Goal: Information Seeking & Learning: Find contact information

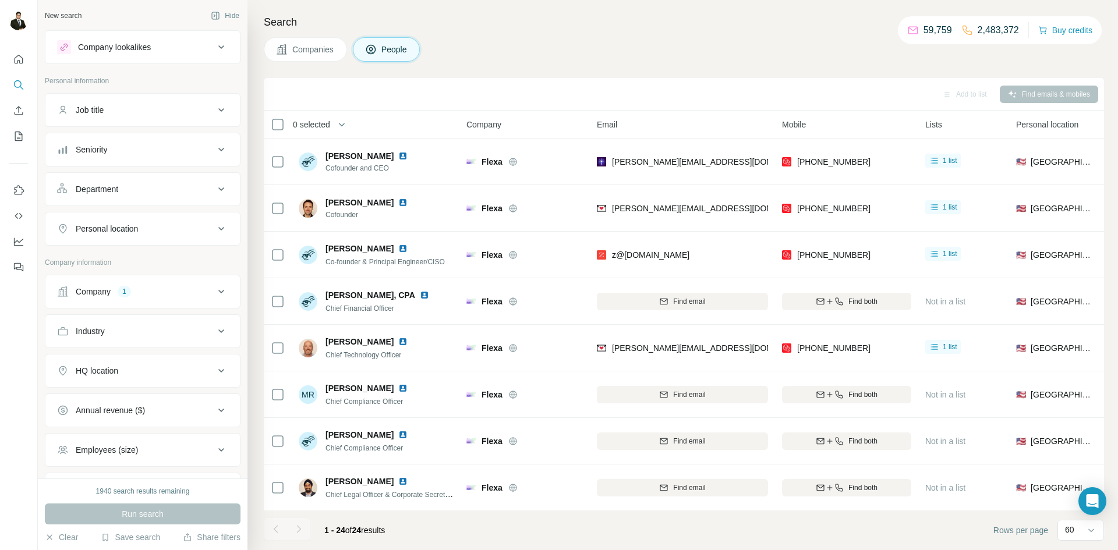
click at [151, 300] on button "Company 1" at bounding box center [142, 292] width 194 height 28
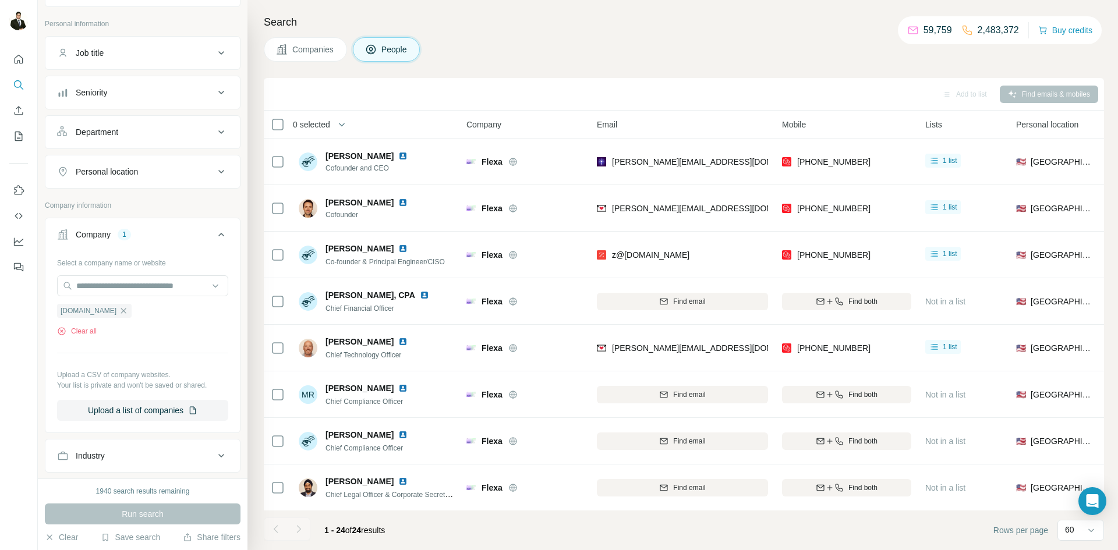
scroll to position [59, 0]
click at [92, 306] on div "Flexa" at bounding box center [75, 309] width 36 height 14
click at [83, 311] on icon "button" at bounding box center [84, 308] width 5 height 5
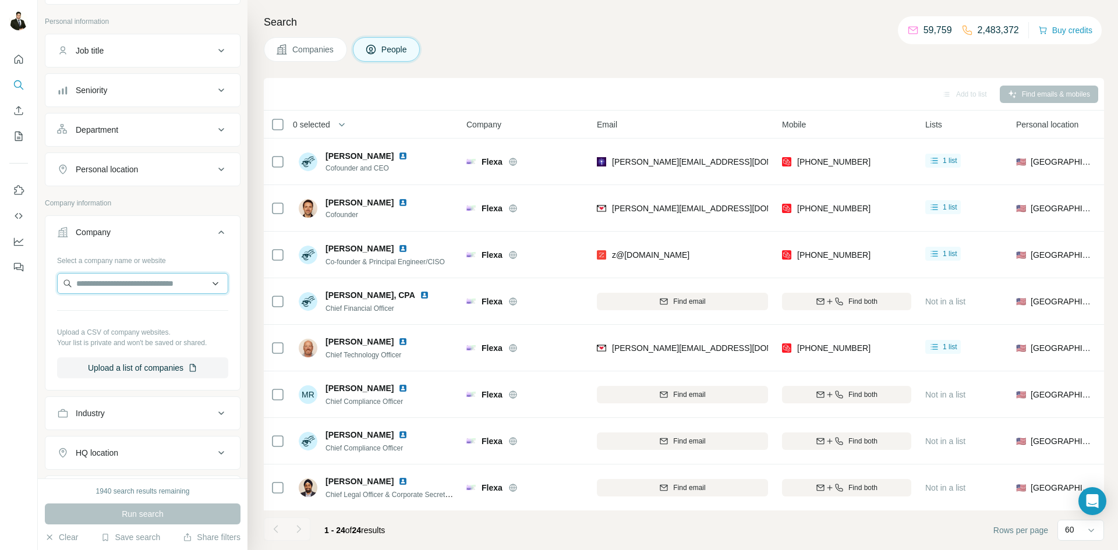
click at [97, 283] on input "text" at bounding box center [142, 283] width 171 height 21
type input "**********"
click at [111, 313] on div "[URL] [URL]" at bounding box center [142, 314] width 165 height 31
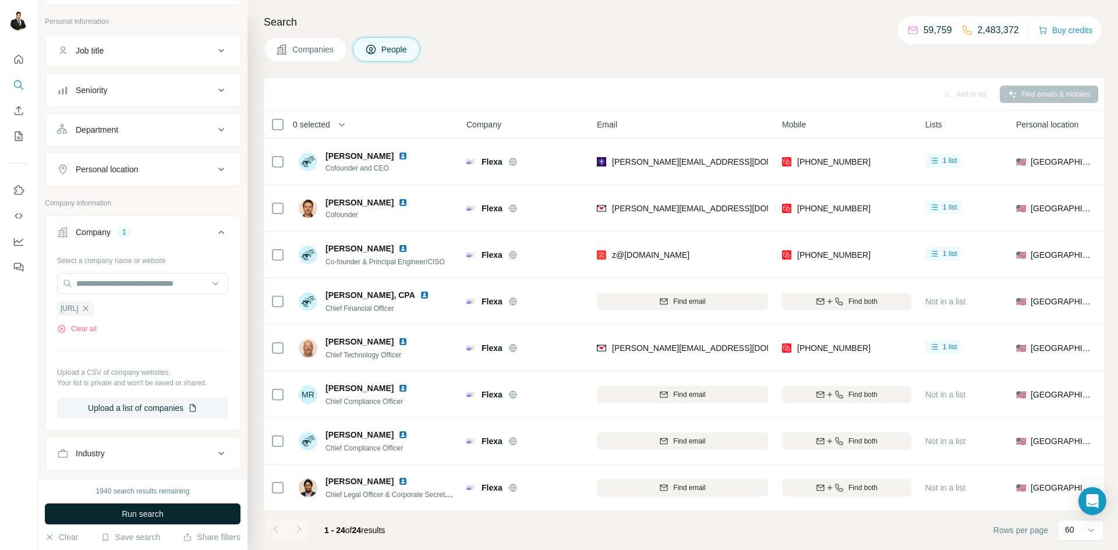
click at [151, 512] on span "Run search" at bounding box center [143, 514] width 42 height 12
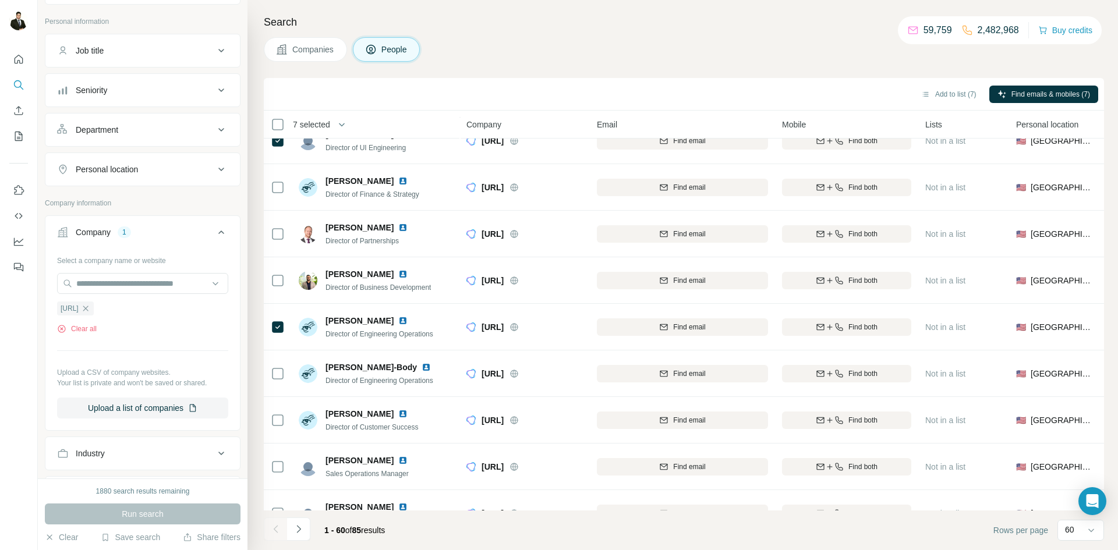
scroll to position [693, 0]
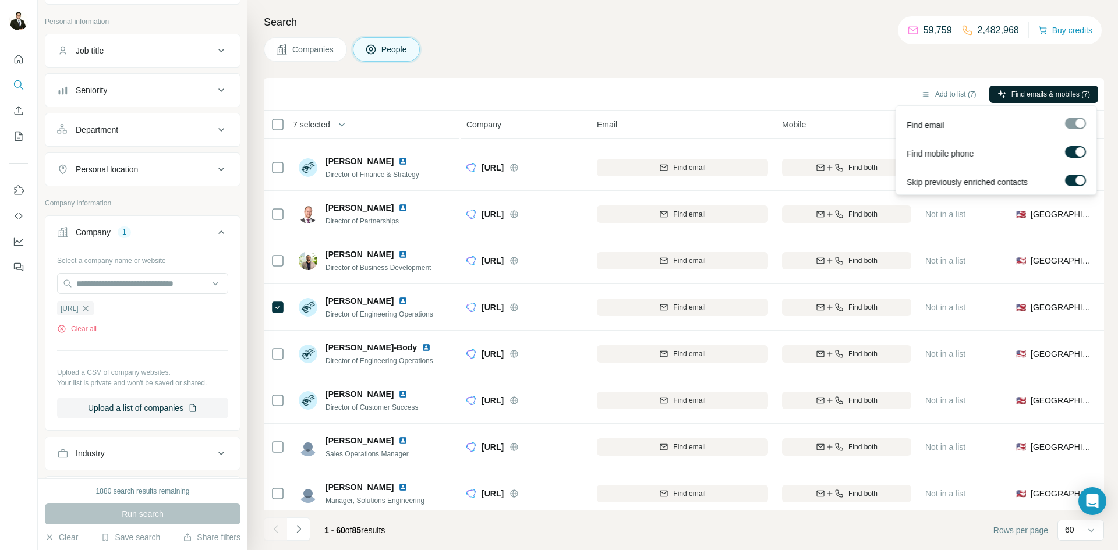
click at [1030, 90] on span "Find emails & mobiles (7)" at bounding box center [1050, 94] width 79 height 10
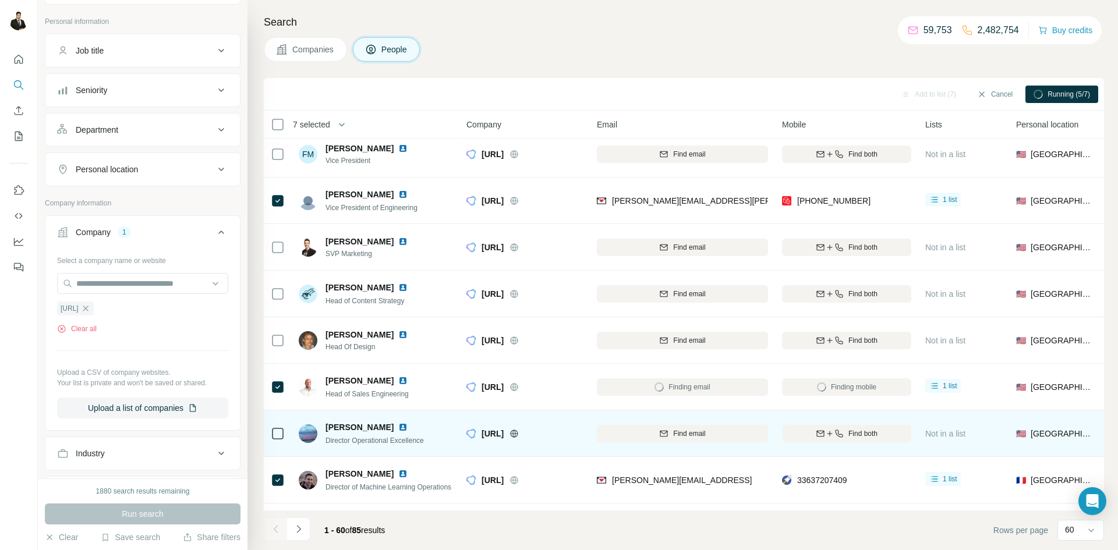
scroll to position [278, 0]
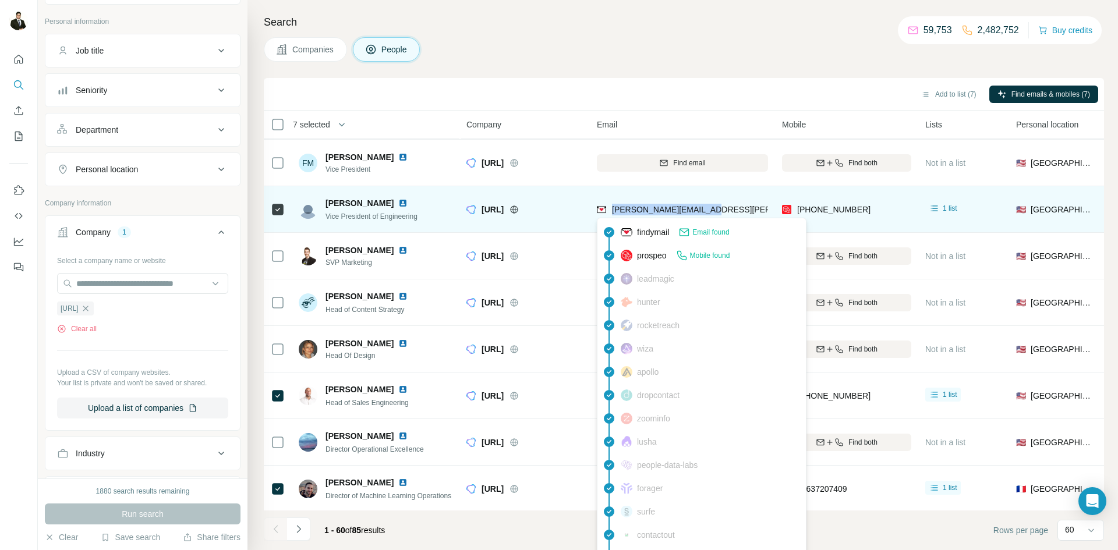
drag, startPoint x: 682, startPoint y: 212, endPoint x: 612, endPoint y: 212, distance: 69.9
click at [612, 212] on div "[PERSON_NAME][EMAIL_ADDRESS][PERSON_NAME]" at bounding box center [682, 209] width 171 height 32
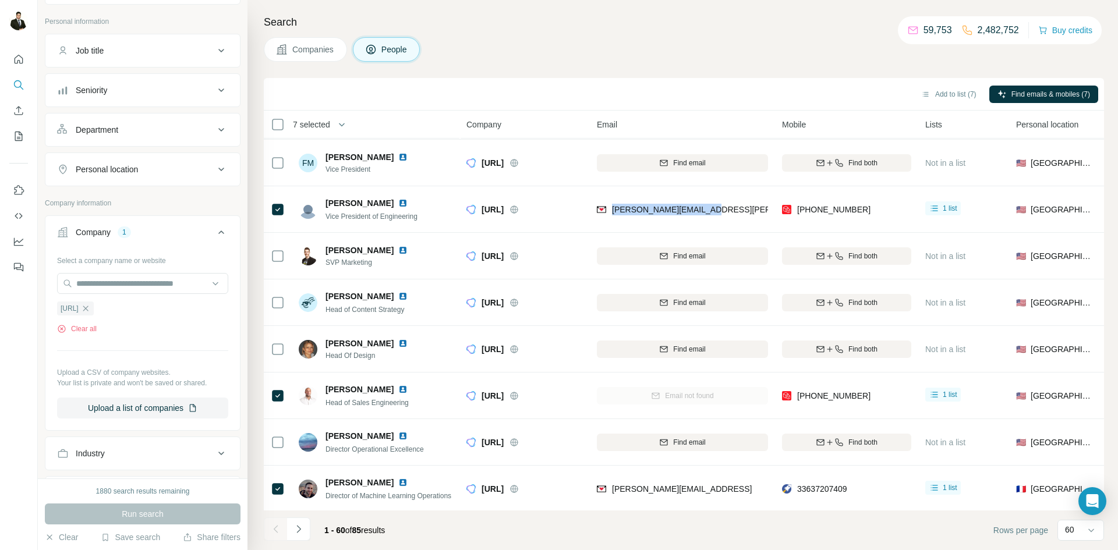
copy span "[PERSON_NAME][EMAIL_ADDRESS][PERSON_NAME]"
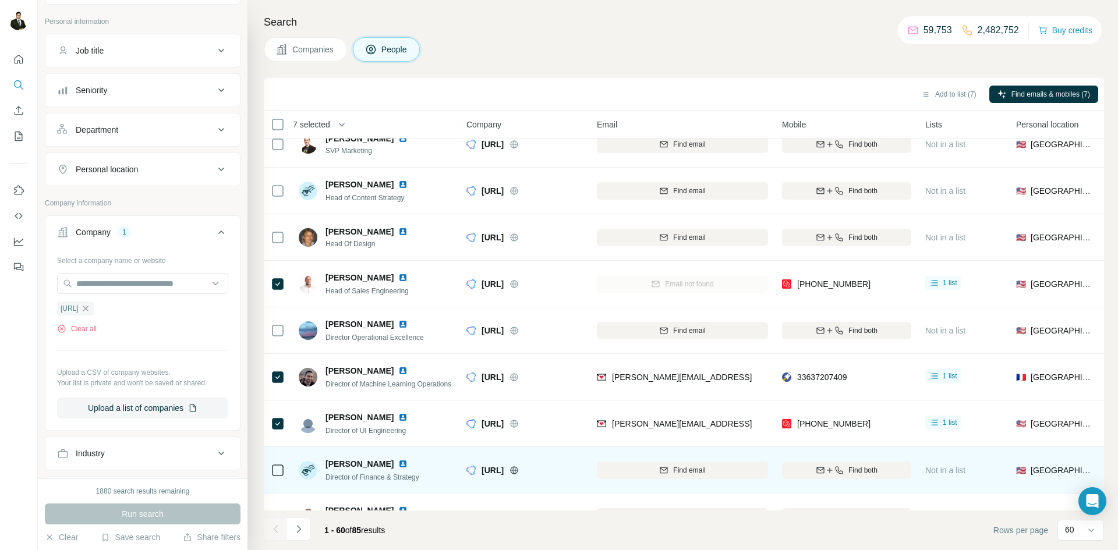
scroll to position [404, 0]
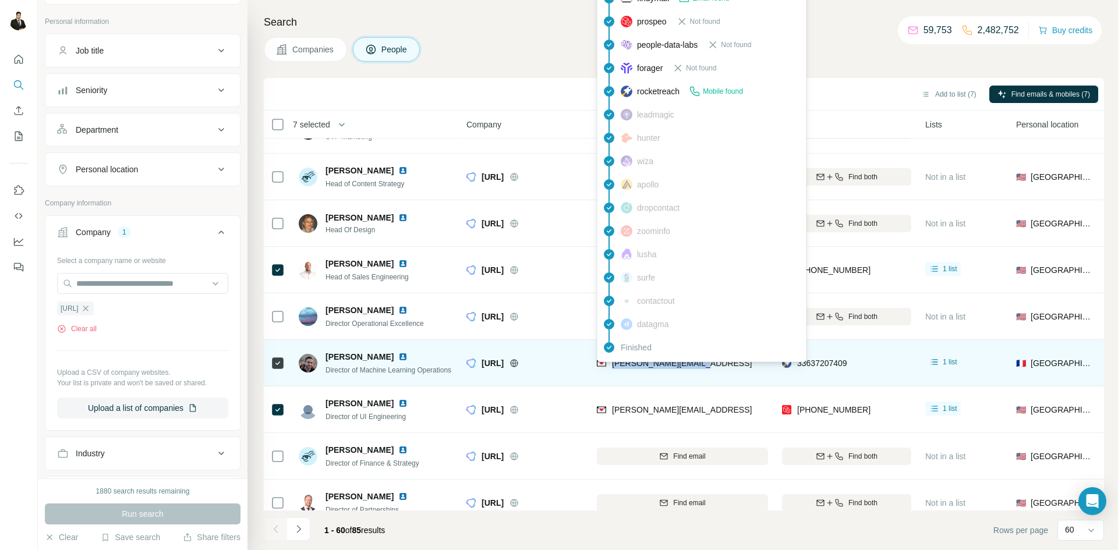
drag, startPoint x: 668, startPoint y: 362, endPoint x: 611, endPoint y: 367, distance: 57.3
click at [611, 367] on div "[PERSON_NAME][EMAIL_ADDRESS]" at bounding box center [682, 363] width 171 height 32
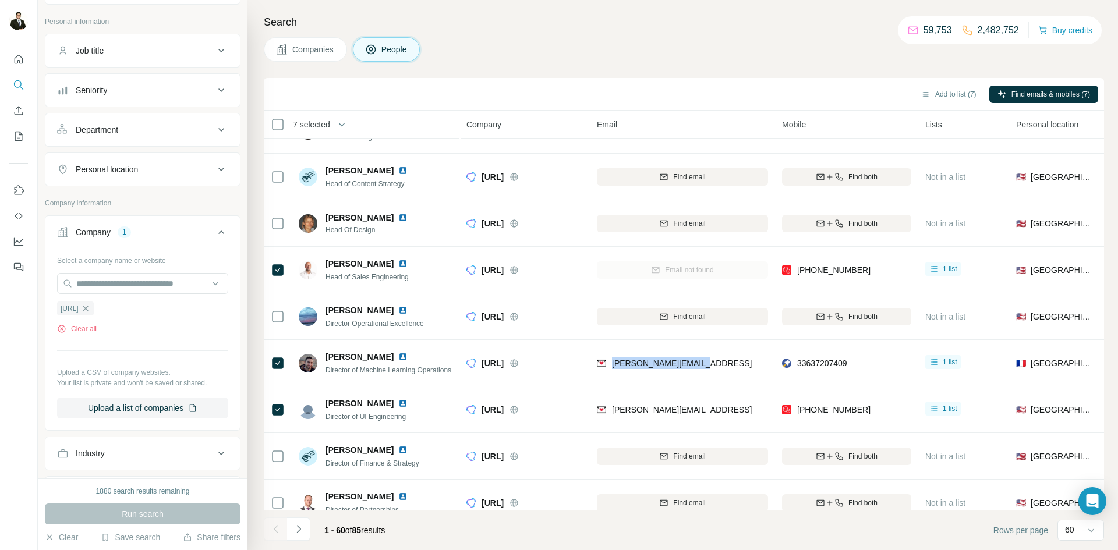
copy span "[PERSON_NAME][EMAIL_ADDRESS]"
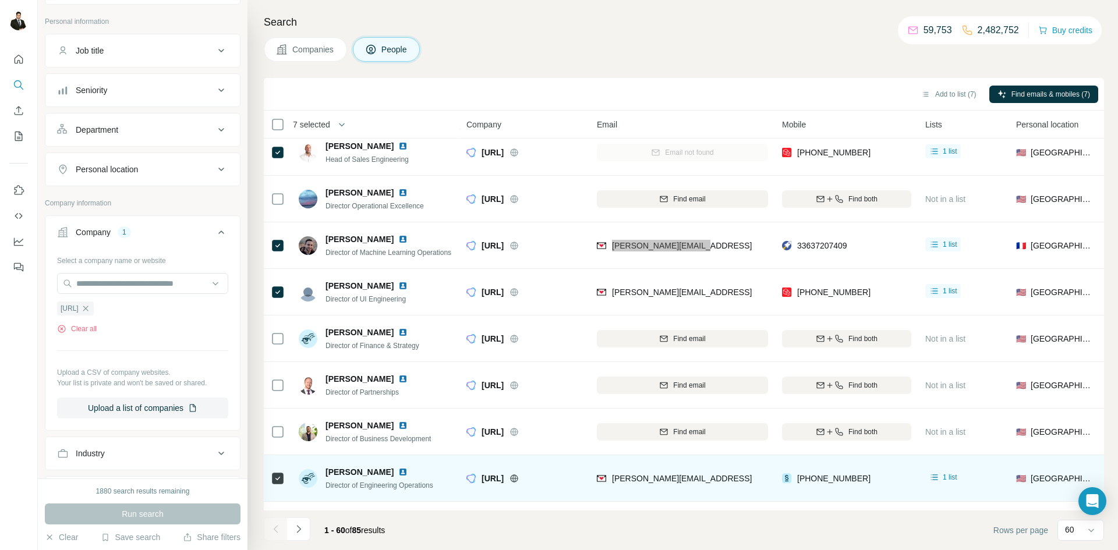
scroll to position [532, 0]
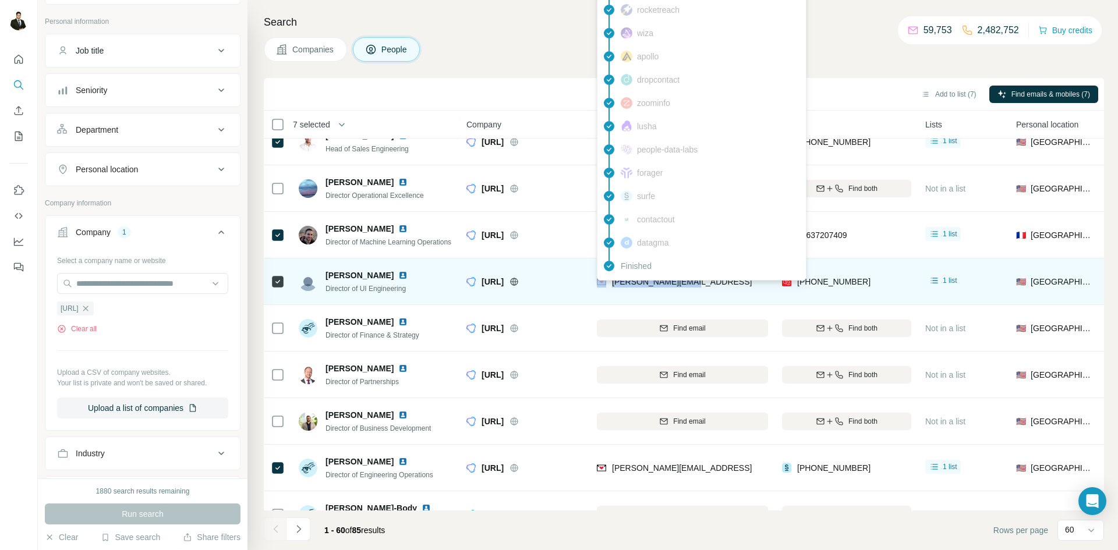
drag, startPoint x: 697, startPoint y: 287, endPoint x: 605, endPoint y: 287, distance: 91.4
click at [605, 287] on div "[PERSON_NAME][EMAIL_ADDRESS]" at bounding box center [682, 281] width 171 height 32
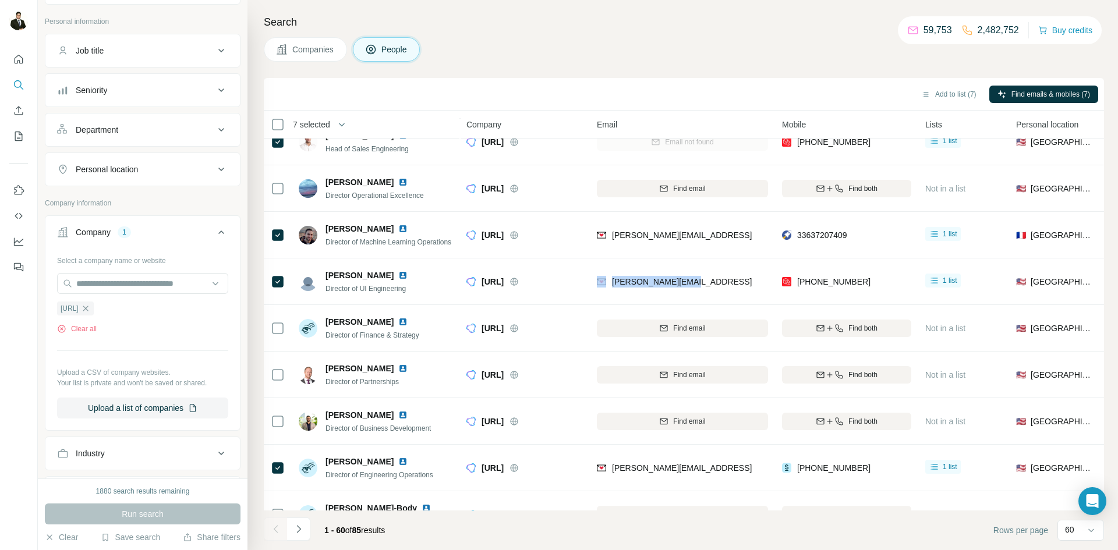
copy div "[PERSON_NAME][EMAIL_ADDRESS]"
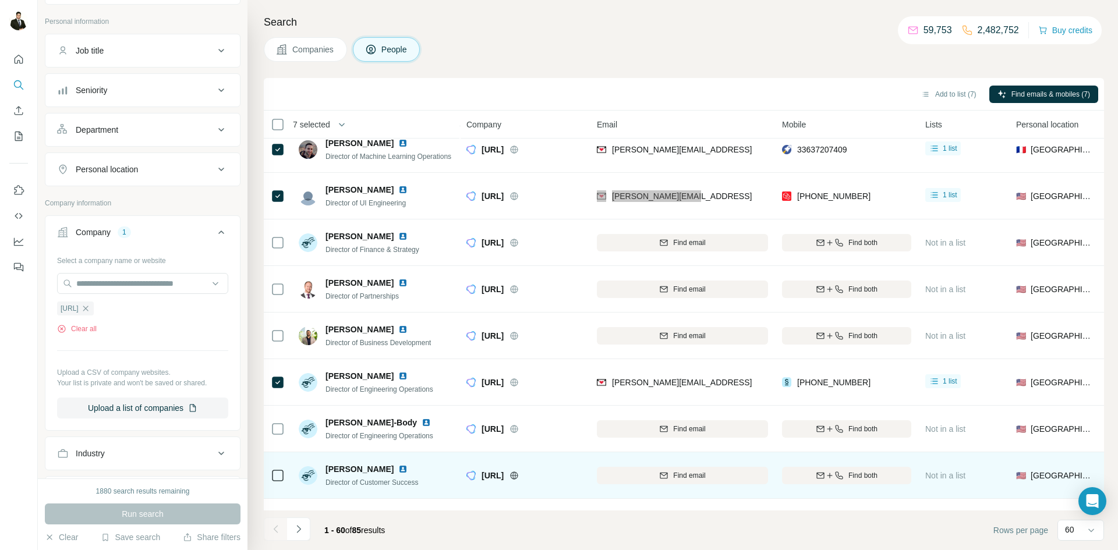
scroll to position [630, 0]
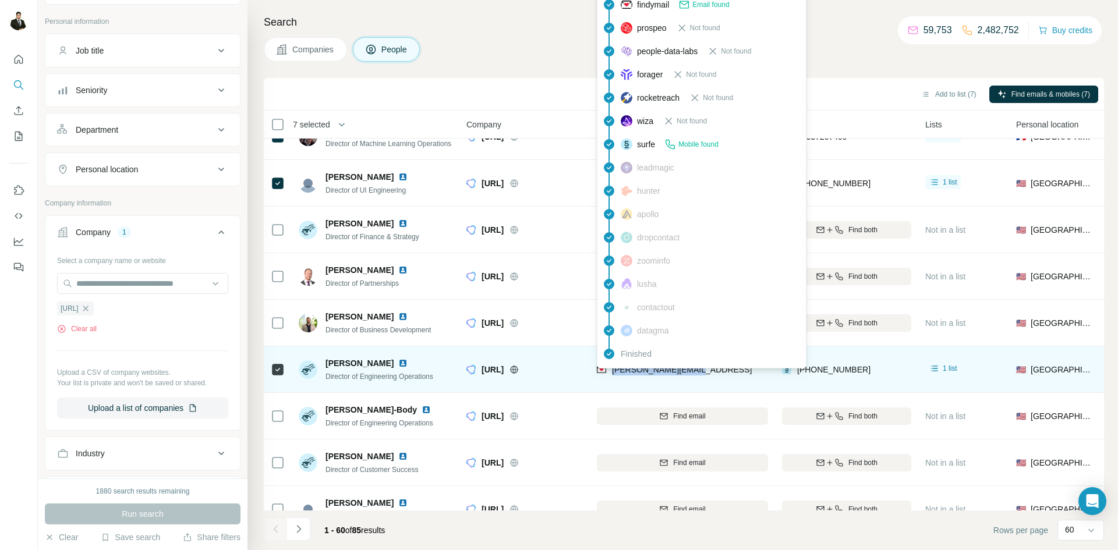
drag, startPoint x: 672, startPoint y: 371, endPoint x: 610, endPoint y: 375, distance: 63.0
click at [610, 375] on div "[PERSON_NAME][EMAIL_ADDRESS]" at bounding box center [682, 369] width 171 height 32
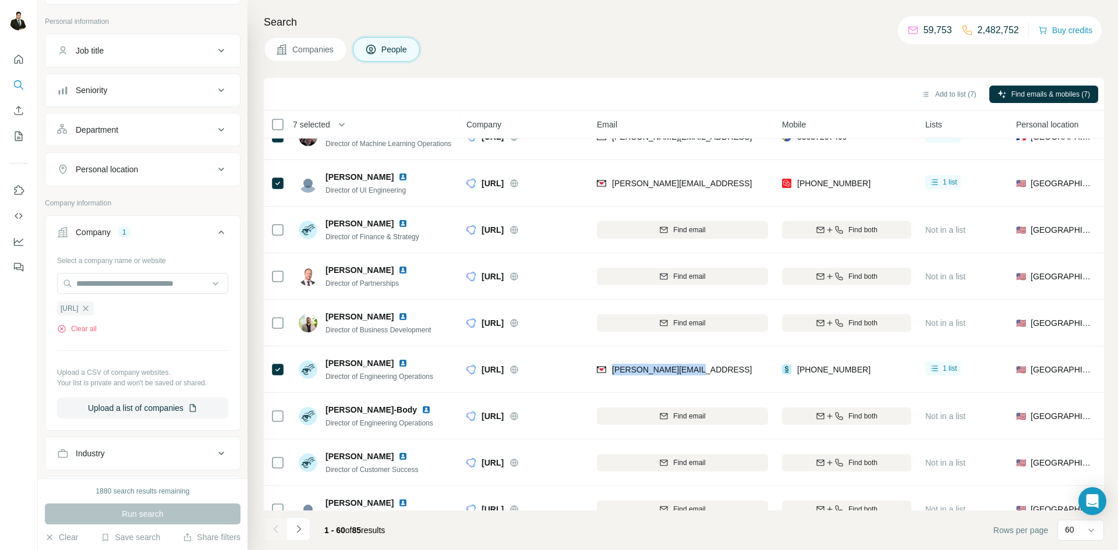
copy span "[PERSON_NAME][EMAIL_ADDRESS]"
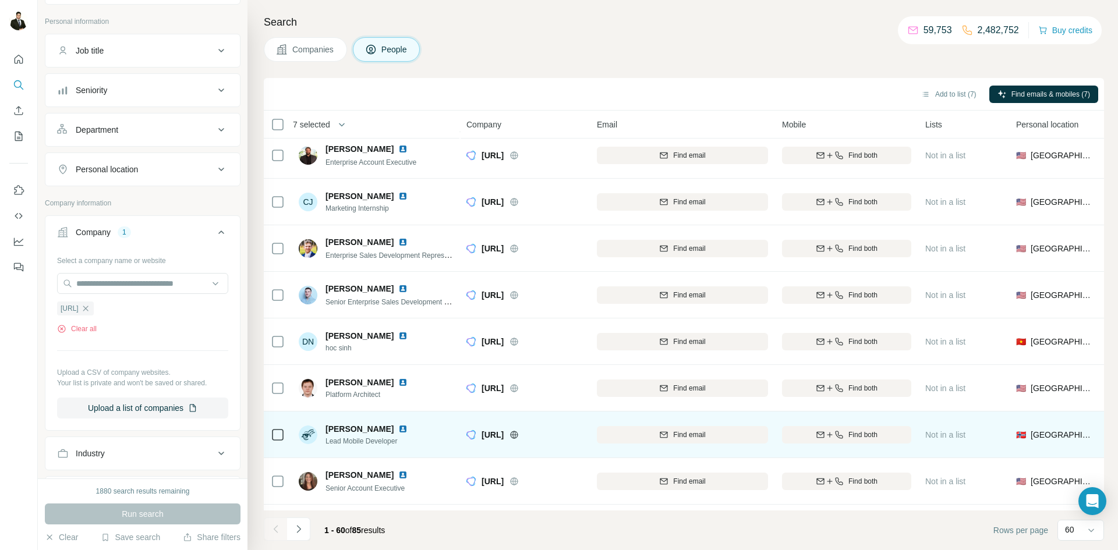
scroll to position [1986, 0]
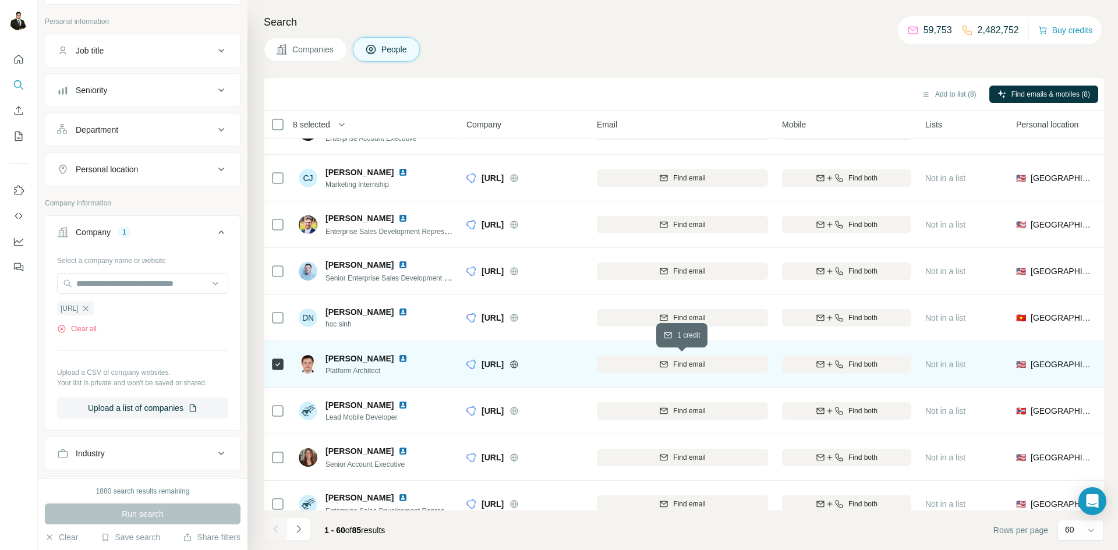
click at [690, 367] on span "Find email" at bounding box center [689, 364] width 32 height 10
click at [357, 356] on span "[PERSON_NAME]" at bounding box center [359, 359] width 68 height 12
click at [398, 359] on img at bounding box center [402, 358] width 9 height 9
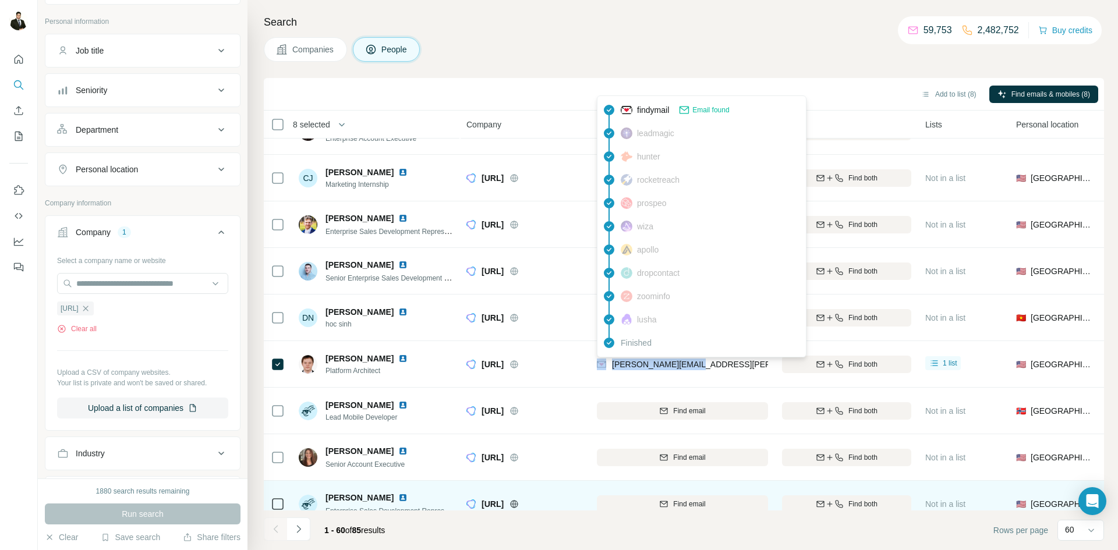
drag, startPoint x: 663, startPoint y: 363, endPoint x: 513, endPoint y: 505, distance: 206.3
click at [604, 362] on div "[PERSON_NAME][EMAIL_ADDRESS][PERSON_NAME]" at bounding box center [682, 364] width 171 height 32
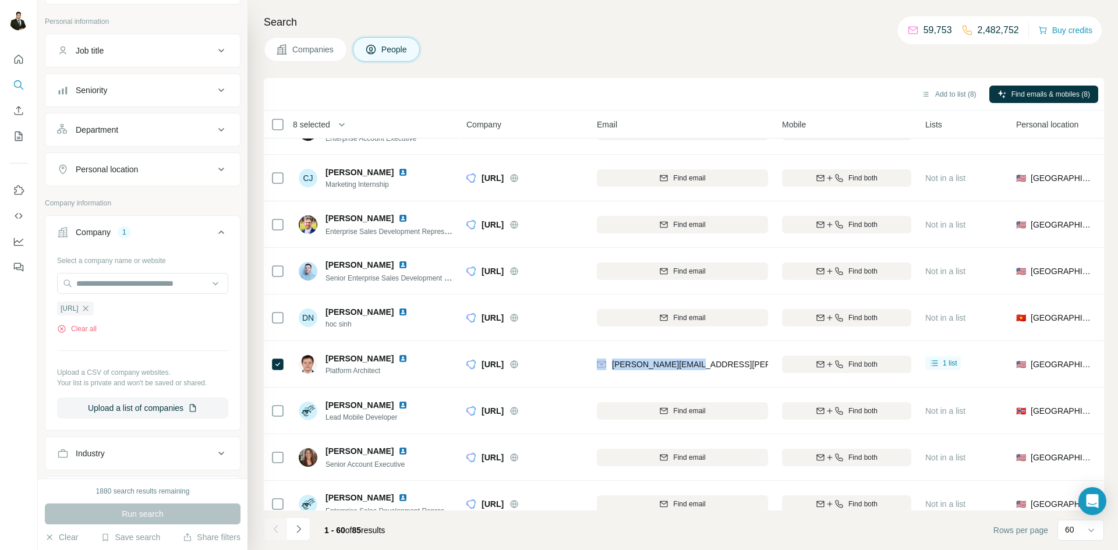
copy div "[PERSON_NAME][EMAIL_ADDRESS][PERSON_NAME]"
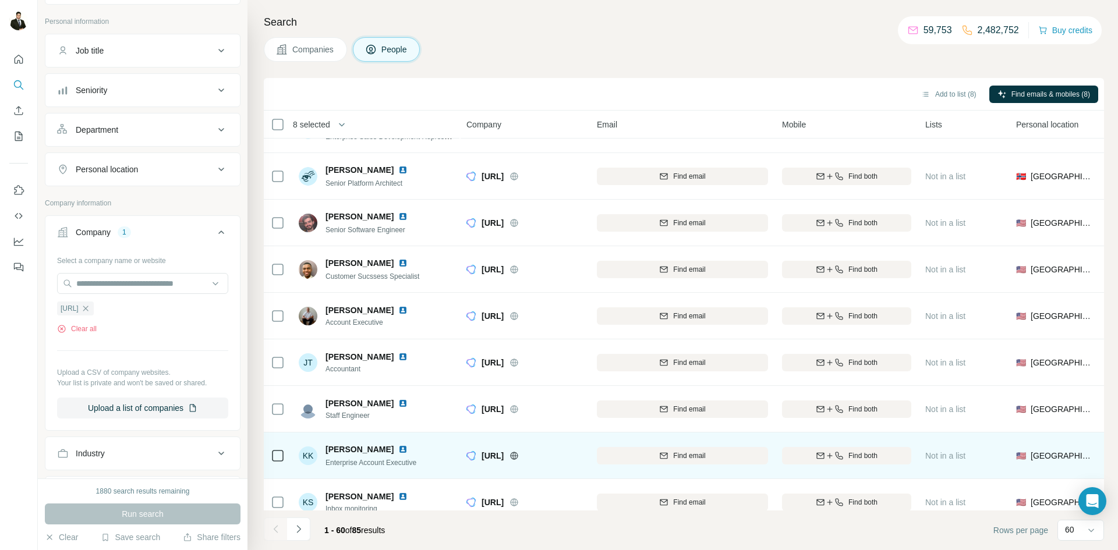
scroll to position [2422, 0]
